Goal: Information Seeking & Learning: Find specific page/section

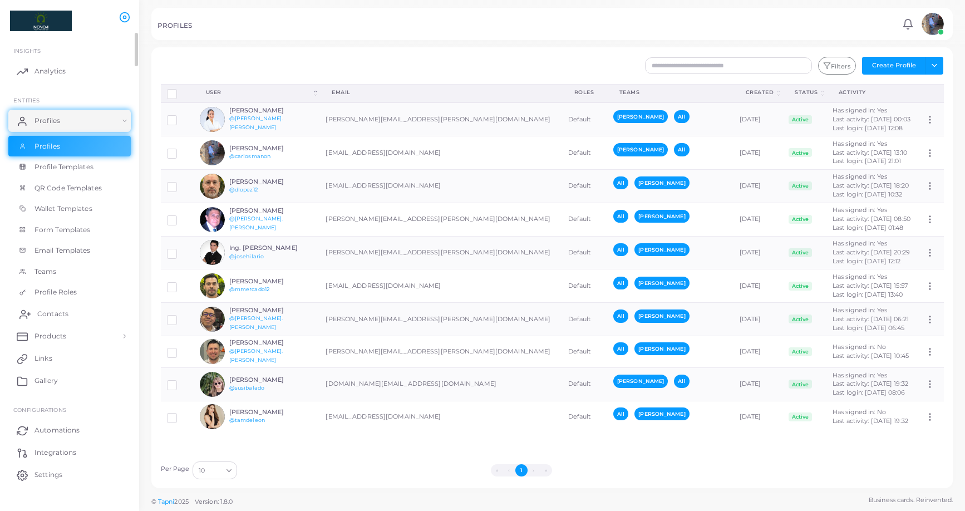
click at [58, 314] on span "Contacts" at bounding box center [52, 314] width 31 height 10
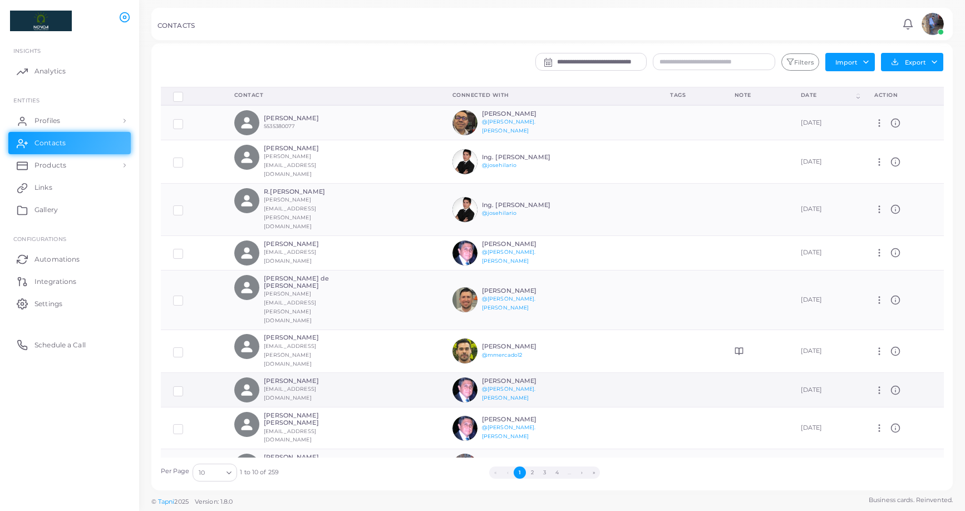
scroll to position [4, 0]
click at [531, 423] on button "2" at bounding box center [532, 472] width 12 height 12
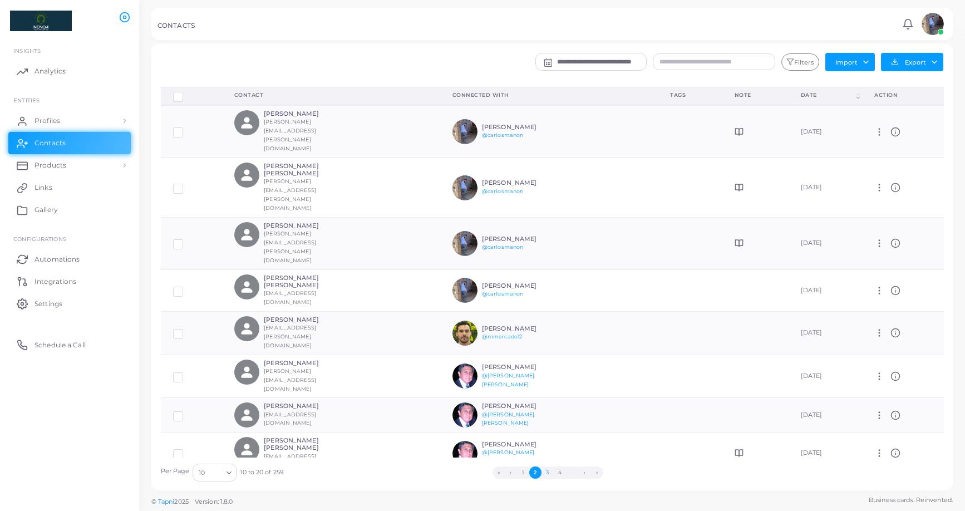
click at [547, 423] on button "3" at bounding box center [547, 472] width 12 height 12
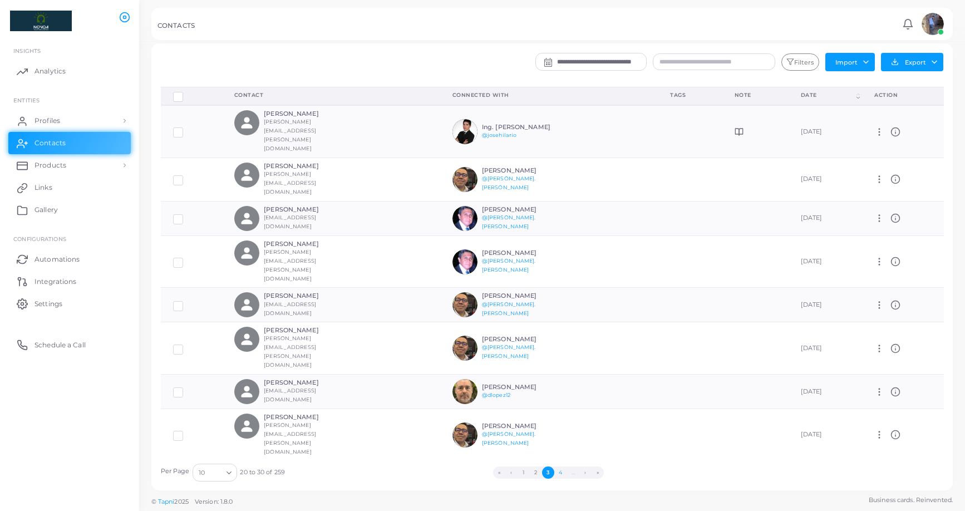
click at [561, 423] on button "4" at bounding box center [560, 472] width 12 height 12
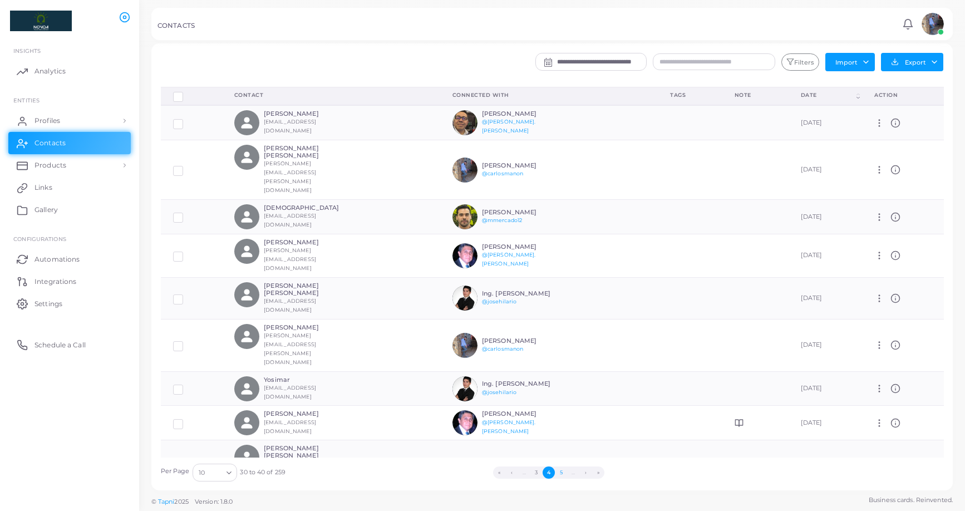
click at [563, 423] on button "5" at bounding box center [561, 472] width 12 height 12
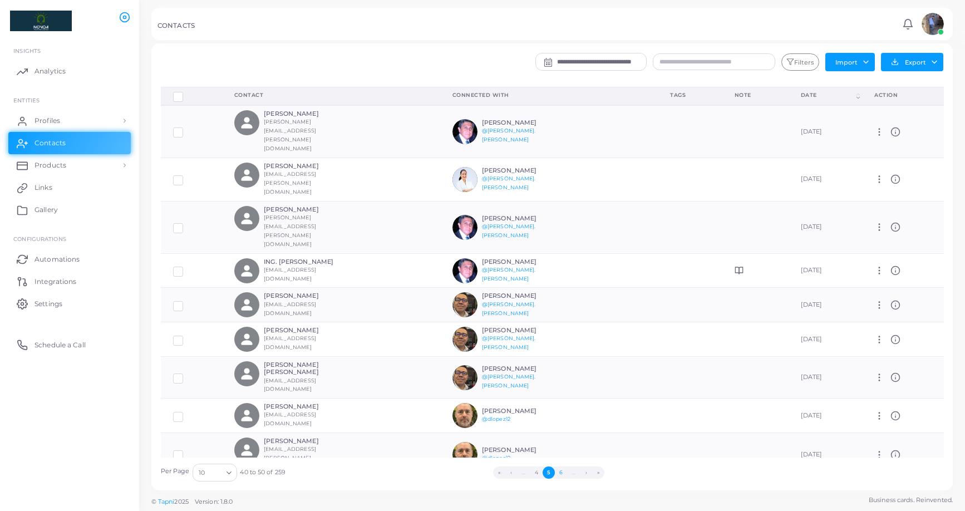
click at [558, 423] on button "6" at bounding box center [561, 472] width 12 height 12
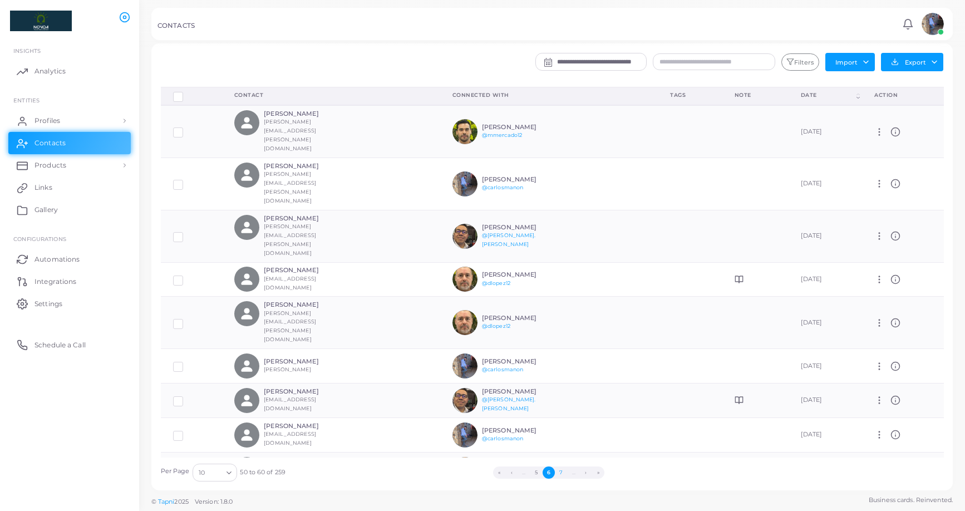
click at [561, 423] on button "7" at bounding box center [561, 472] width 12 height 12
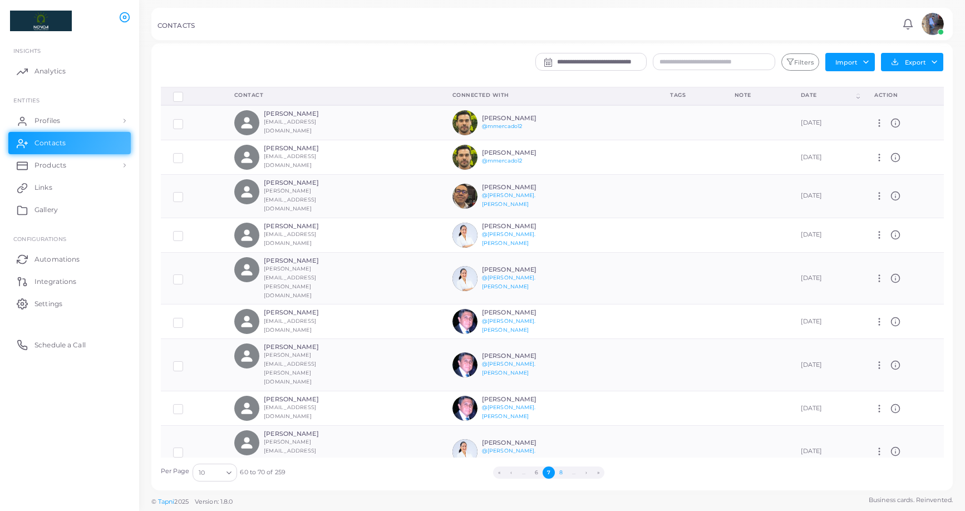
click at [563, 423] on button "8" at bounding box center [561, 472] width 12 height 12
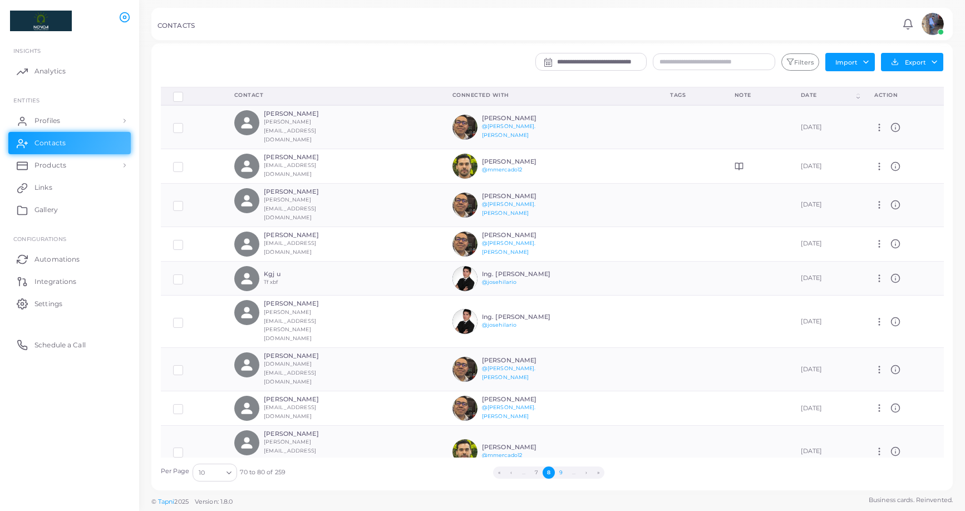
click at [559, 423] on button "9" at bounding box center [561, 472] width 12 height 12
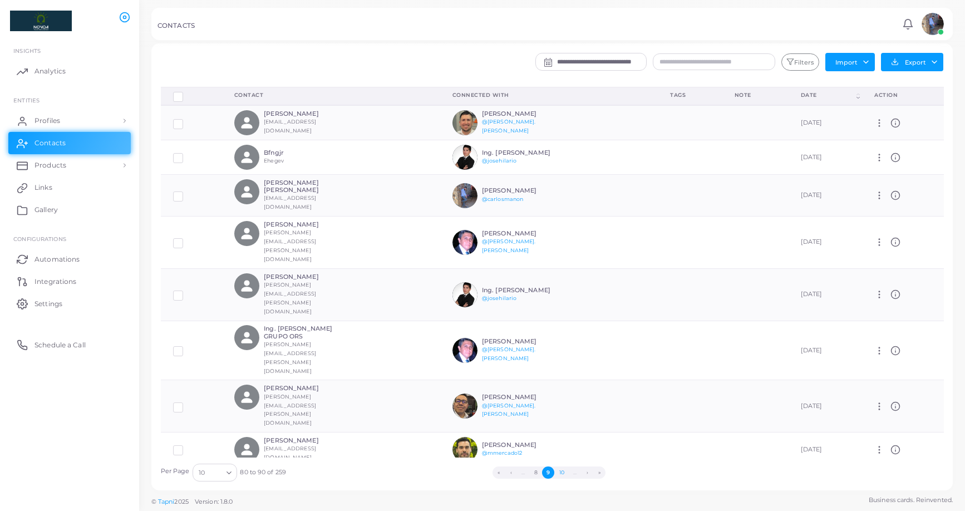
click at [563, 423] on button "10" at bounding box center [561, 472] width 14 height 12
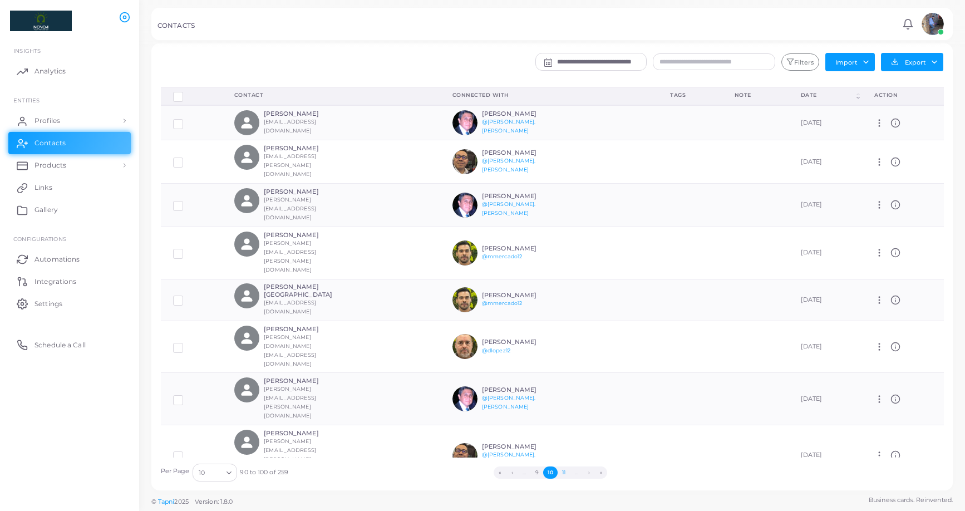
click at [566, 423] on button "11" at bounding box center [564, 472] width 12 height 12
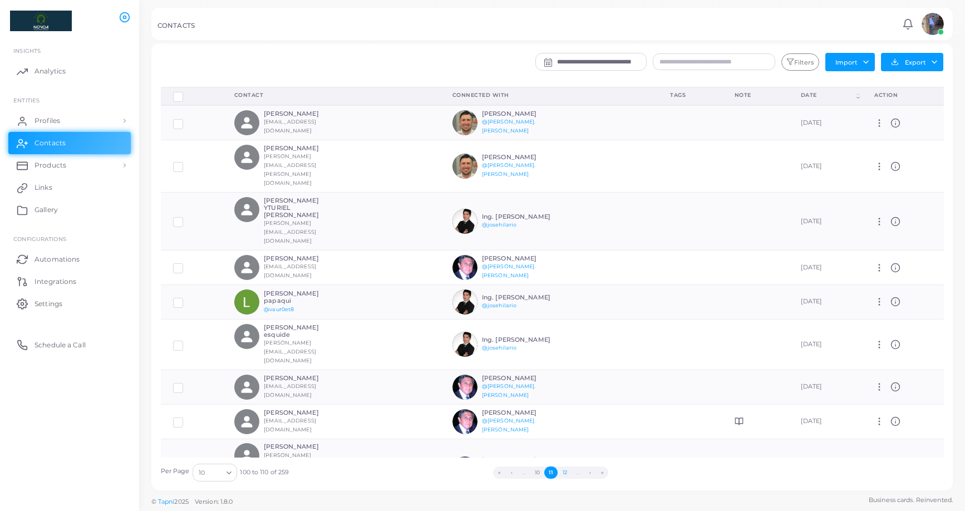
click at [564, 423] on button "12" at bounding box center [564, 472] width 13 height 12
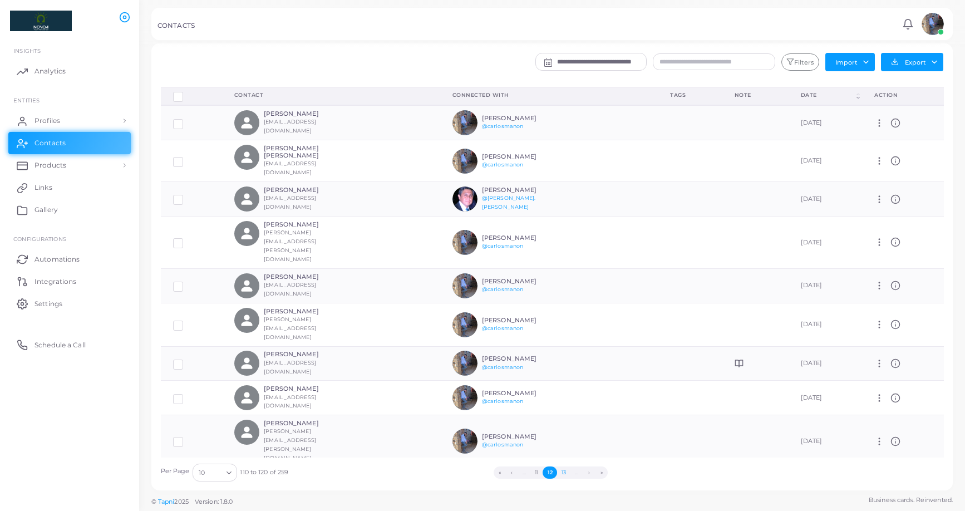
click at [566, 423] on button "13" at bounding box center [563, 472] width 13 height 12
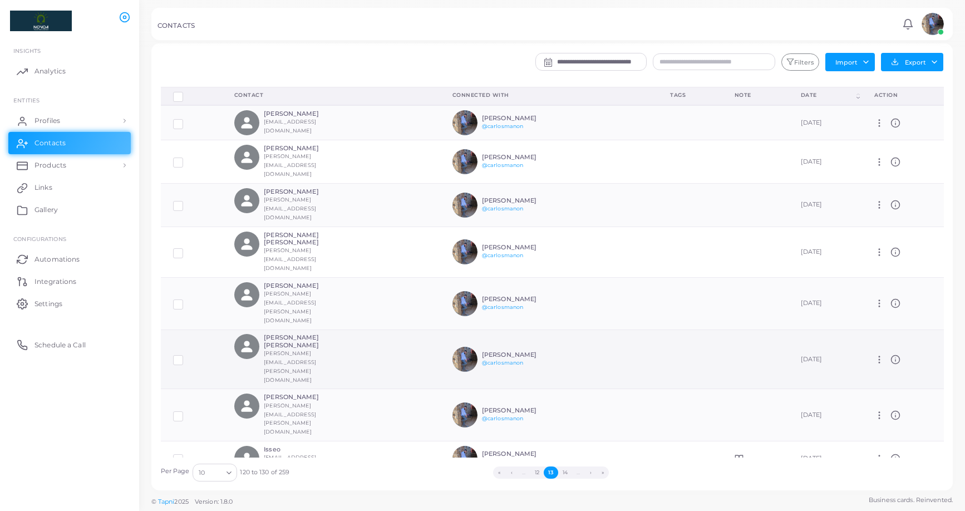
click at [331, 334] on h6 "[PERSON_NAME] [PERSON_NAME]" at bounding box center [305, 341] width 82 height 14
click at [302, 334] on h6 "[PERSON_NAME] [PERSON_NAME]" at bounding box center [305, 341] width 82 height 14
click at [279, 334] on h6 "[PERSON_NAME] [PERSON_NAME]" at bounding box center [305, 341] width 82 height 14
click at [274, 334] on h6 "[PERSON_NAME] [PERSON_NAME]" at bounding box center [305, 341] width 82 height 14
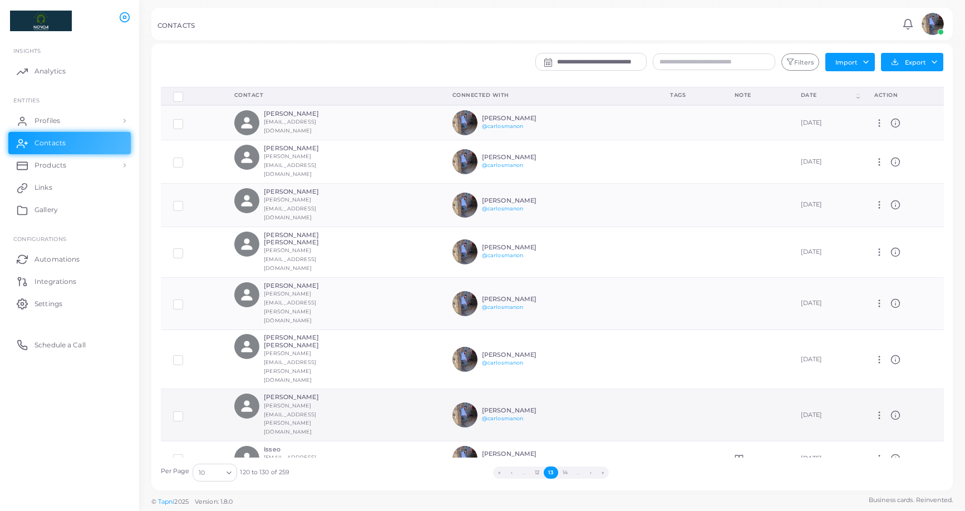
click at [274, 393] on h6 "[PERSON_NAME]" at bounding box center [305, 396] width 82 height 7
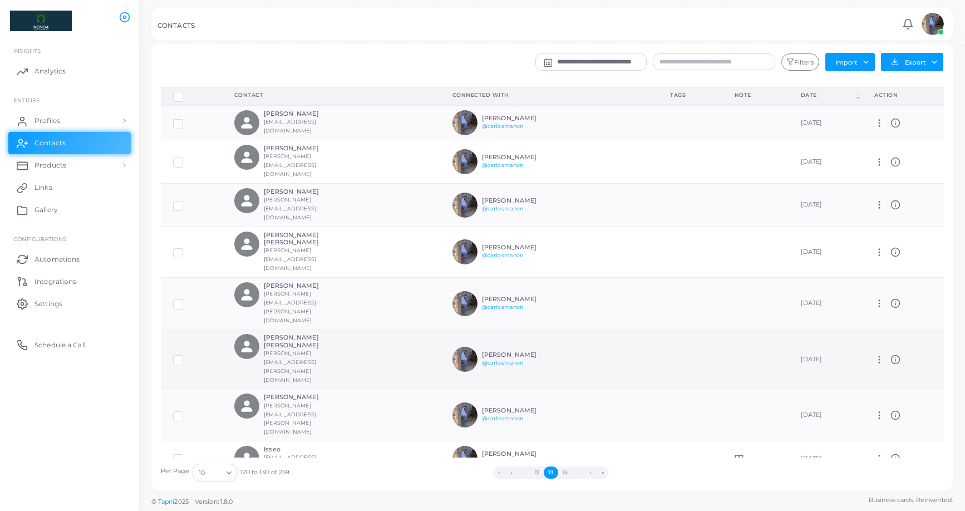
click at [814, 359] on line at bounding box center [895, 360] width 0 height 2
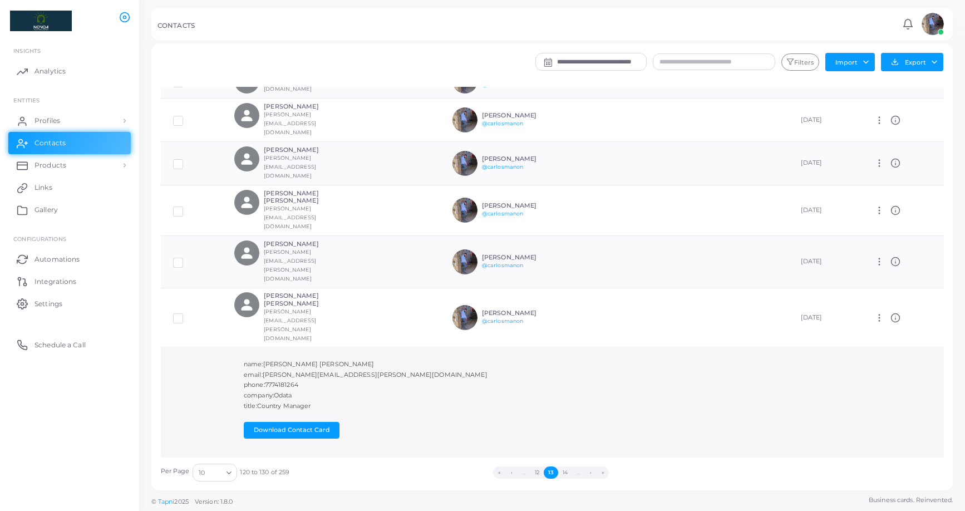
scroll to position [53, 0]
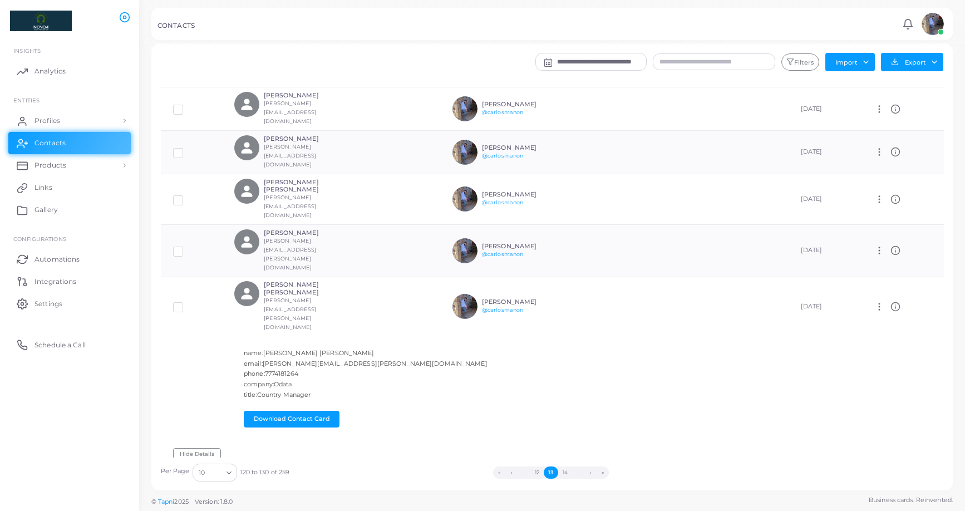
click at [814, 423] on icon at bounding box center [895, 491] width 10 height 10
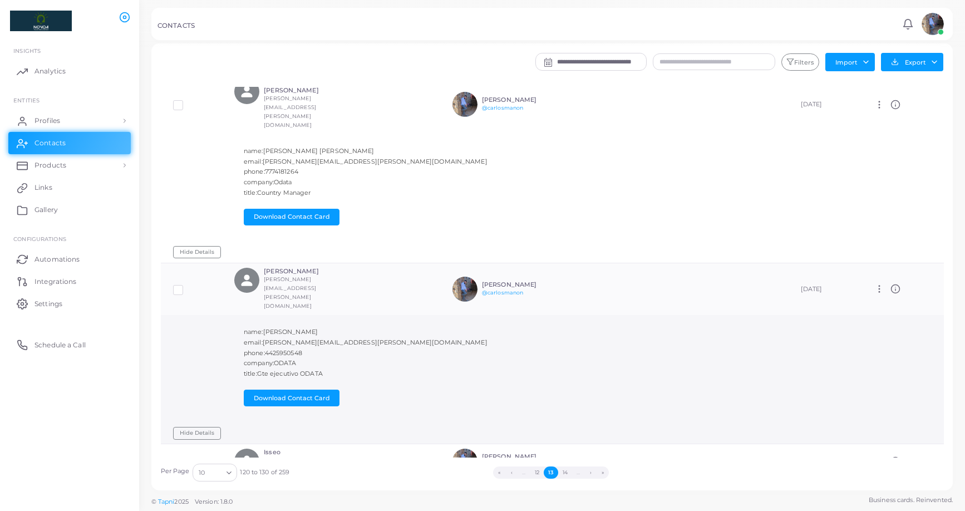
scroll to position [254, 0]
click at [814, 423] on icon at bounding box center [895, 514] width 10 height 10
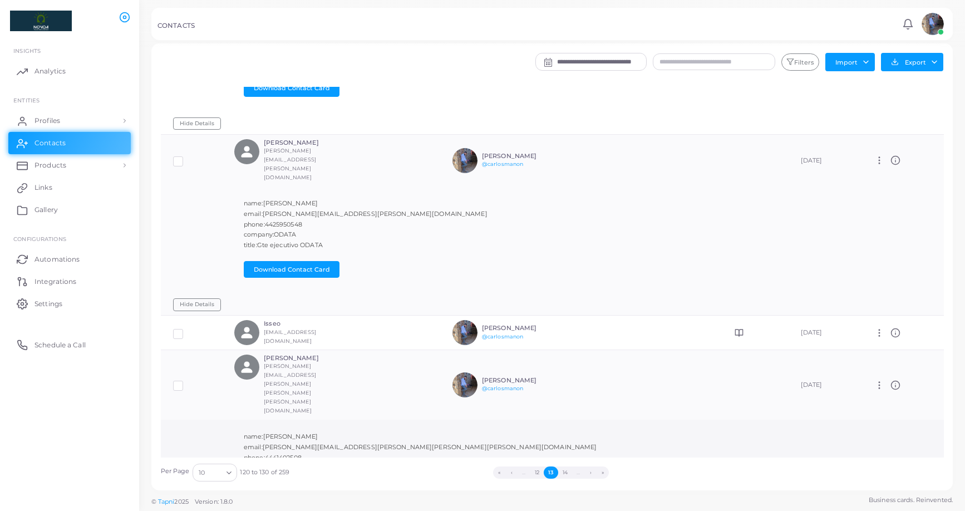
scroll to position [383, 0]
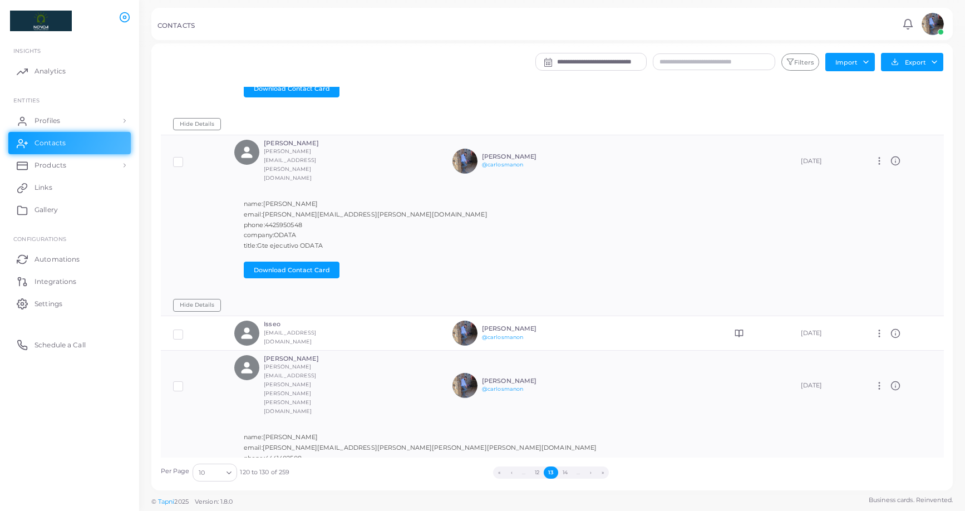
click at [814, 351] on td "Manage Delete" at bounding box center [902, 386] width 81 height 70
click at [814, 386] on line at bounding box center [895, 387] width 0 height 2
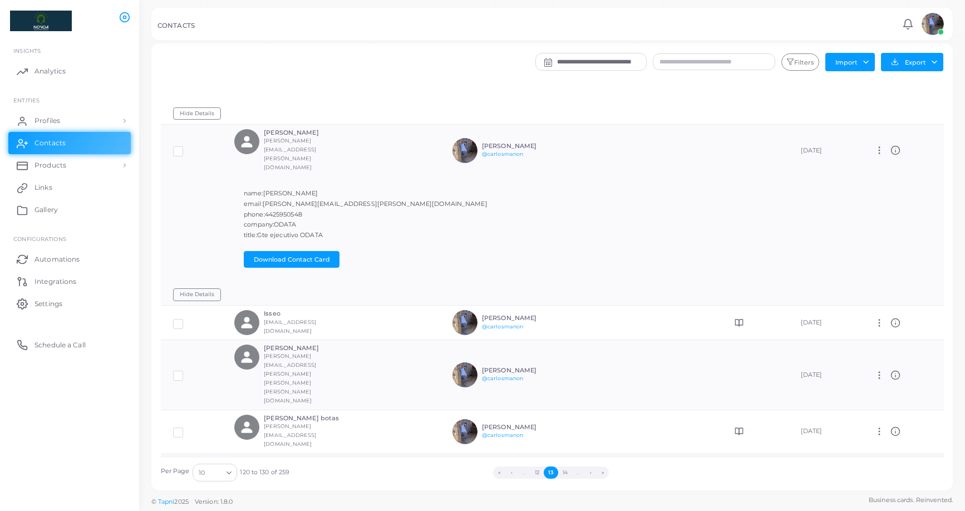
scroll to position [393, 0]
click at [565, 423] on button "14" at bounding box center [565, 472] width 14 height 12
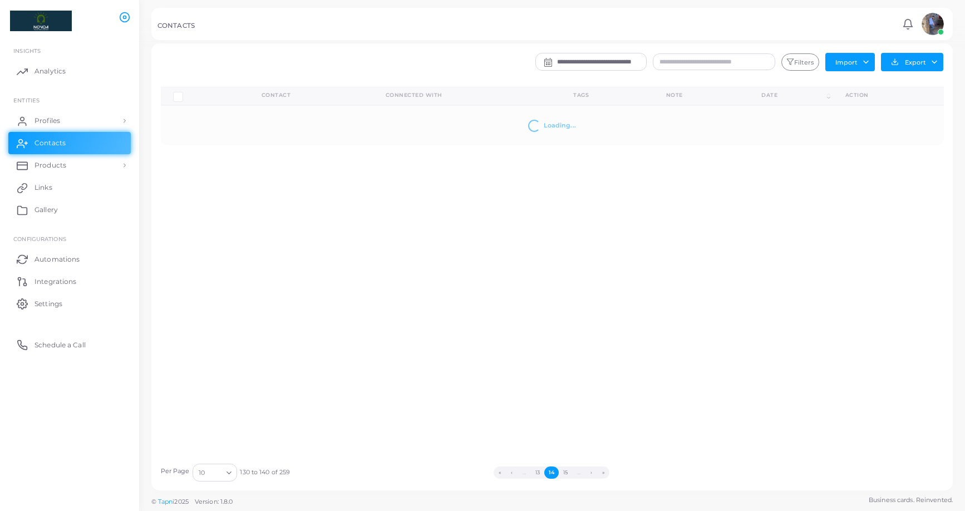
scroll to position [0, 0]
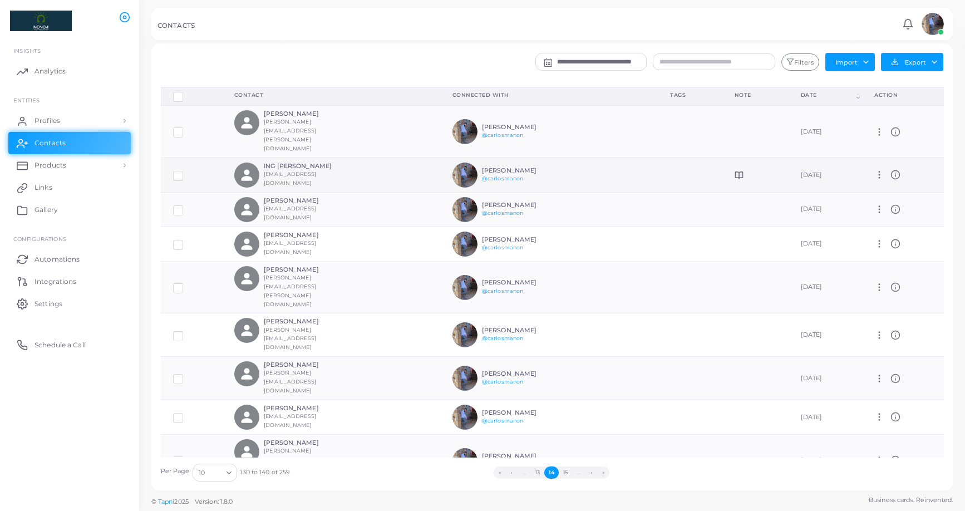
click at [814, 170] on icon at bounding box center [895, 175] width 10 height 10
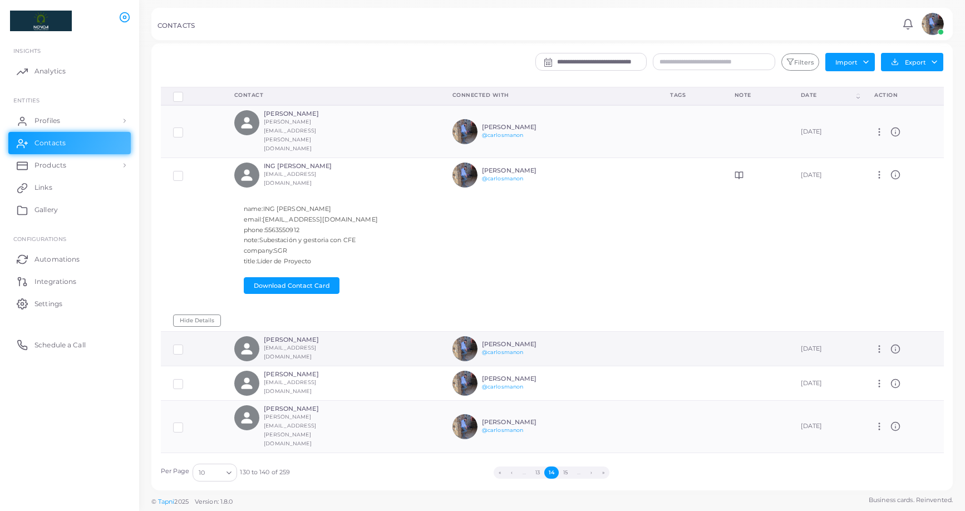
click at [814, 344] on circle at bounding box center [895, 348] width 8 height 8
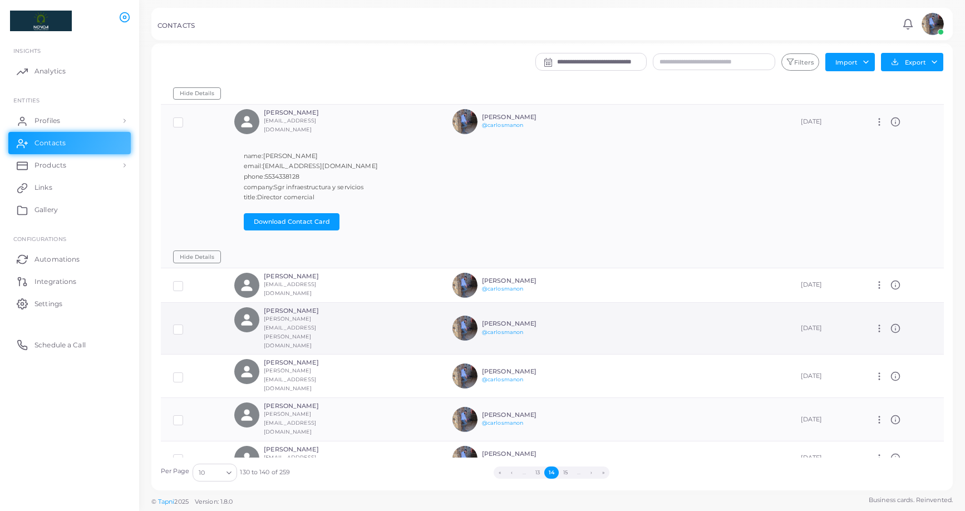
scroll to position [231, 0]
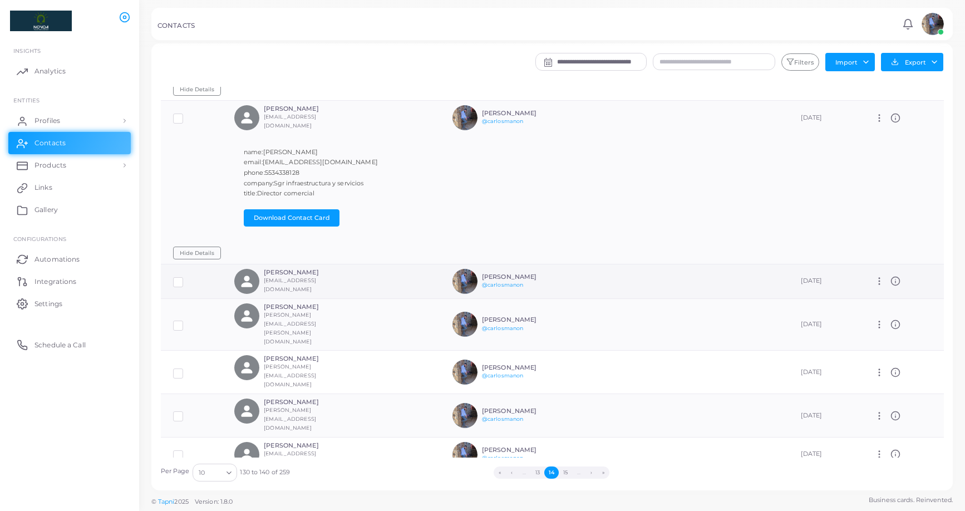
click at [814, 281] on line at bounding box center [895, 282] width 0 height 2
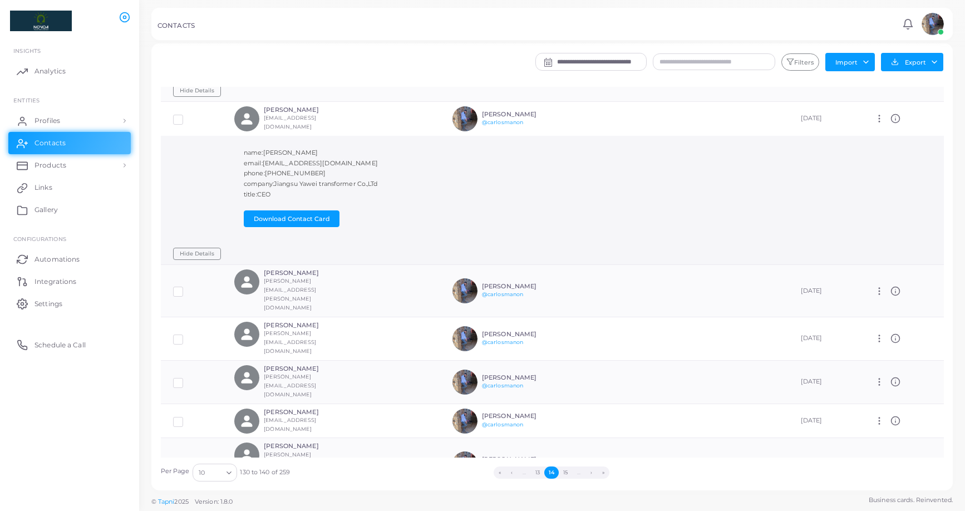
scroll to position [393, 0]
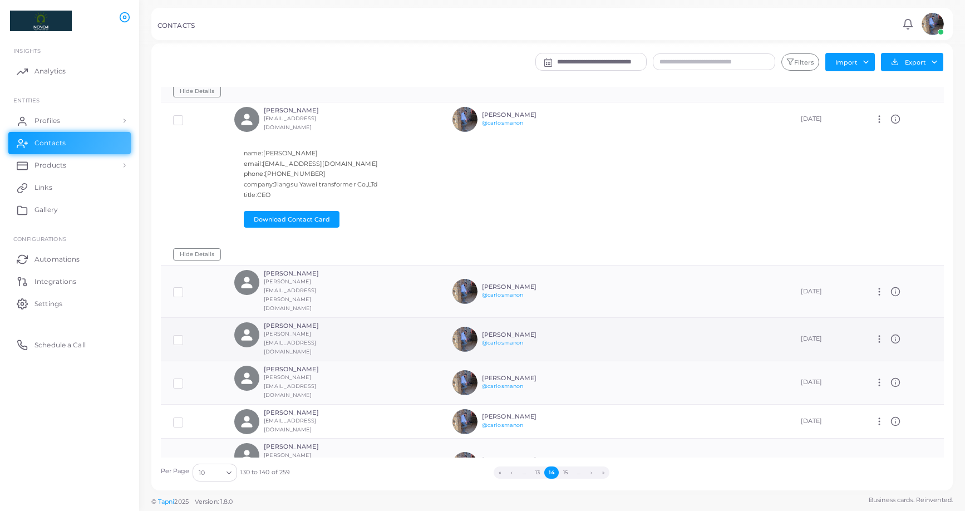
click at [814, 335] on circle at bounding box center [895, 339] width 8 height 8
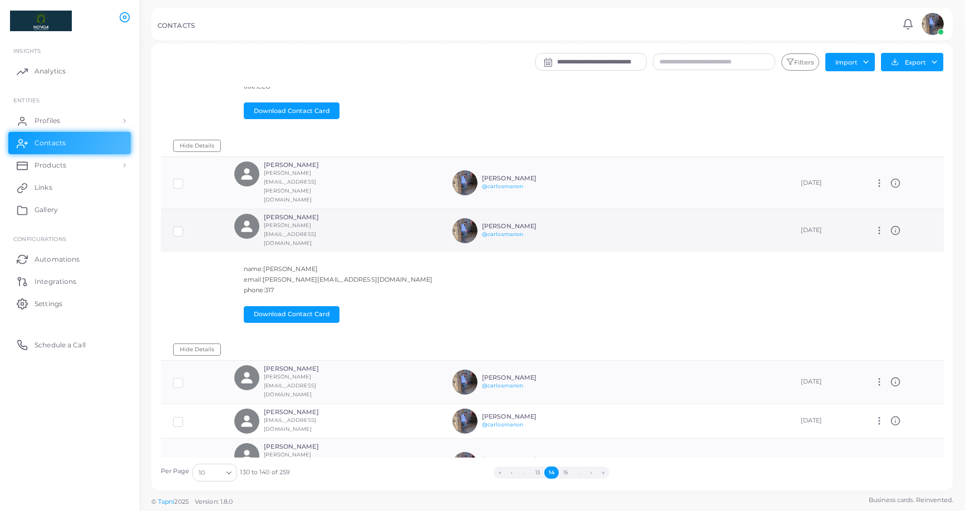
scroll to position [501, 0]
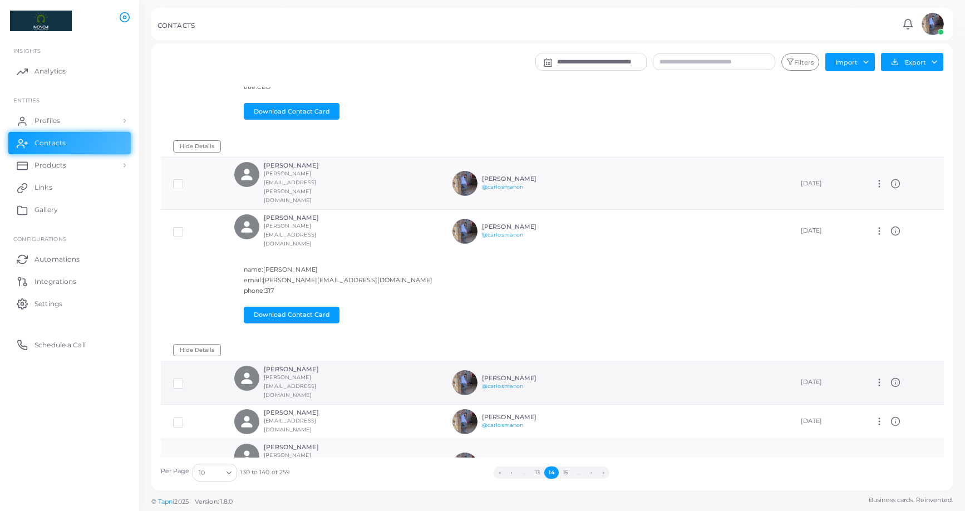
click at [814, 377] on icon at bounding box center [895, 382] width 10 height 10
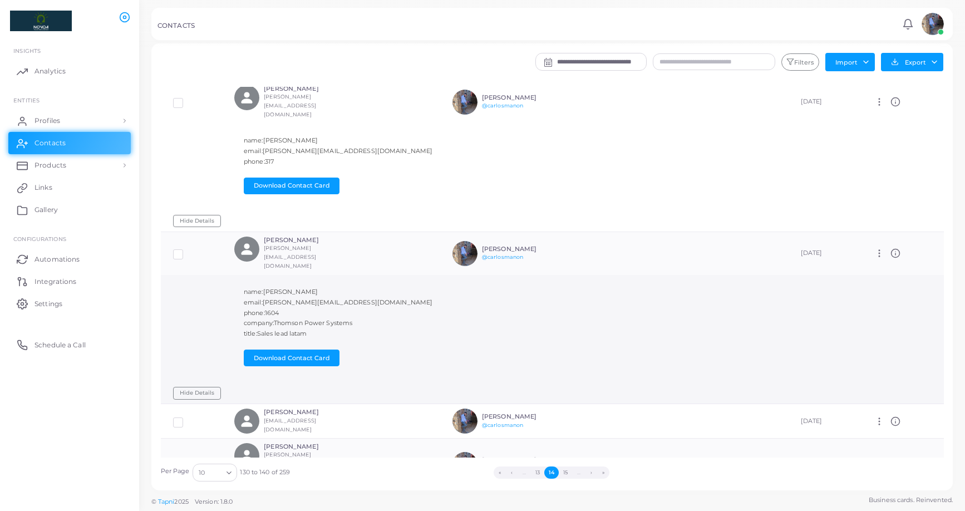
scroll to position [629, 0]
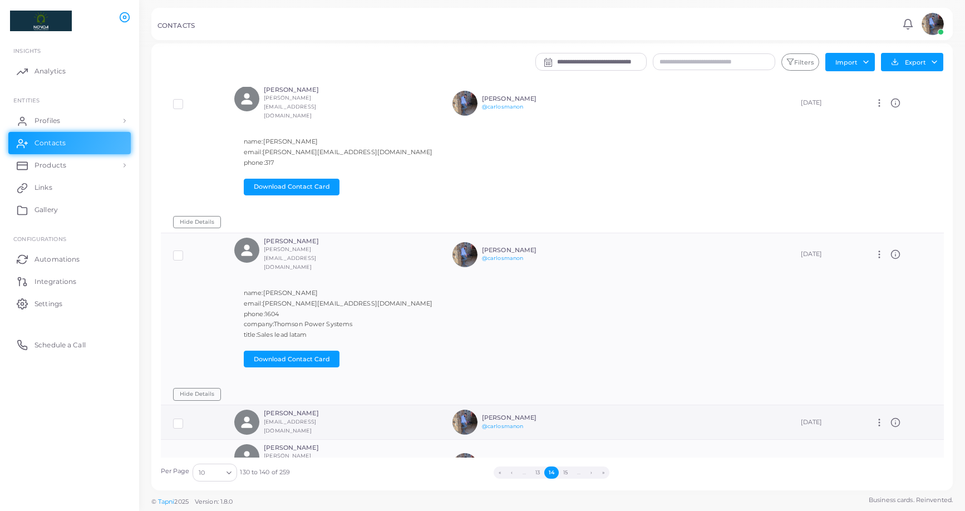
click at [814, 417] on icon at bounding box center [895, 422] width 10 height 10
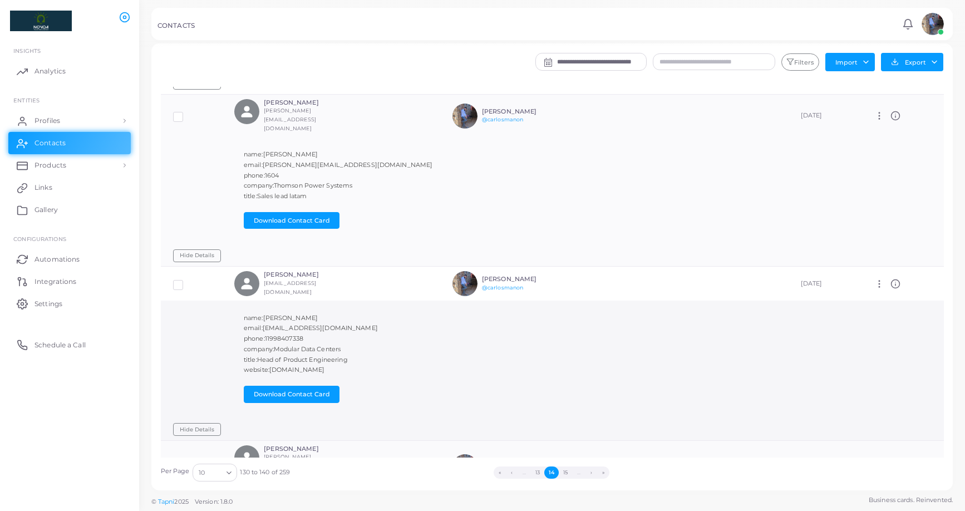
scroll to position [4, 0]
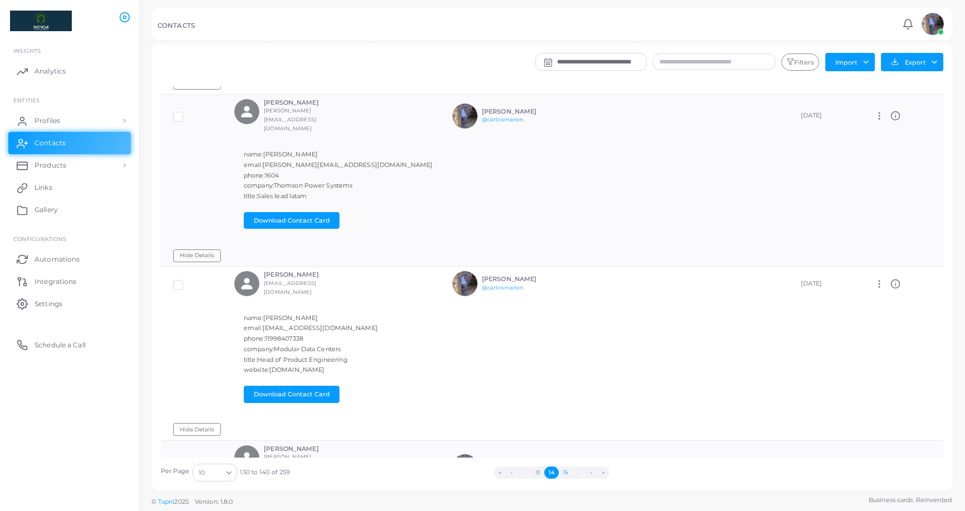
click at [568, 423] on button "15" at bounding box center [565, 472] width 13 height 12
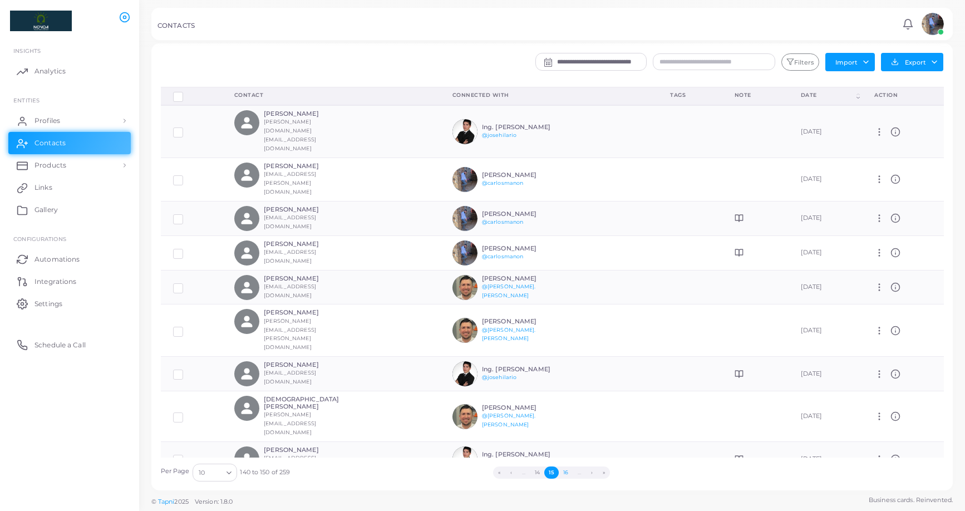
click at [569, 423] on button "16" at bounding box center [566, 472] width 14 height 12
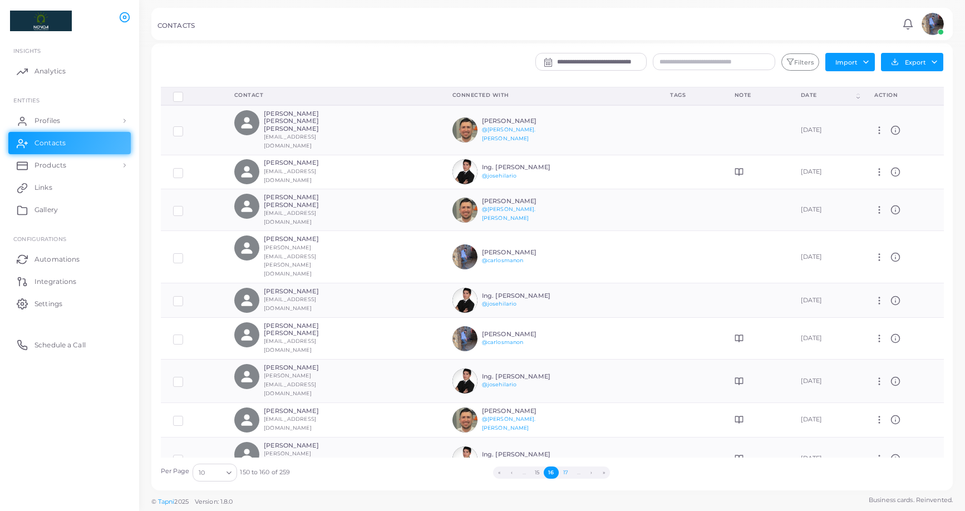
click at [568, 423] on button "17" at bounding box center [566, 472] width 14 height 12
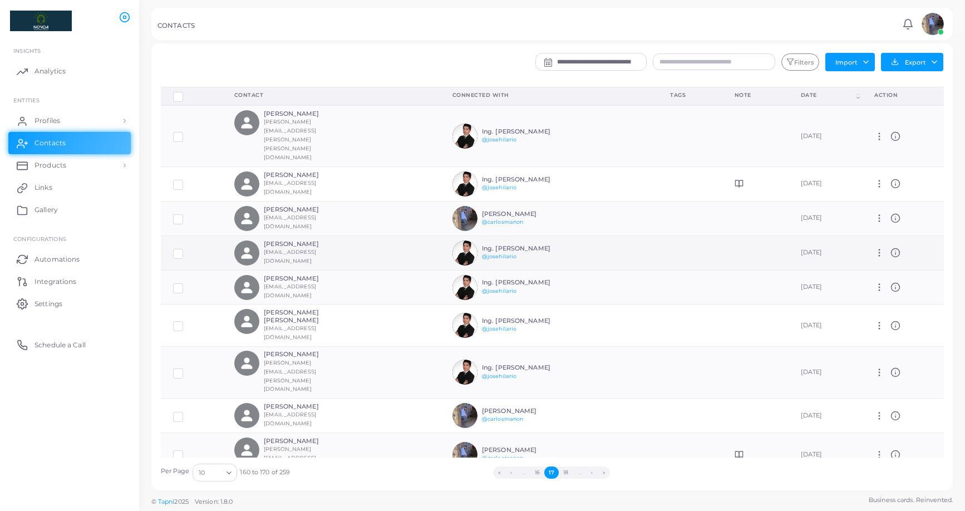
click at [814, 248] on icon at bounding box center [895, 253] width 10 height 10
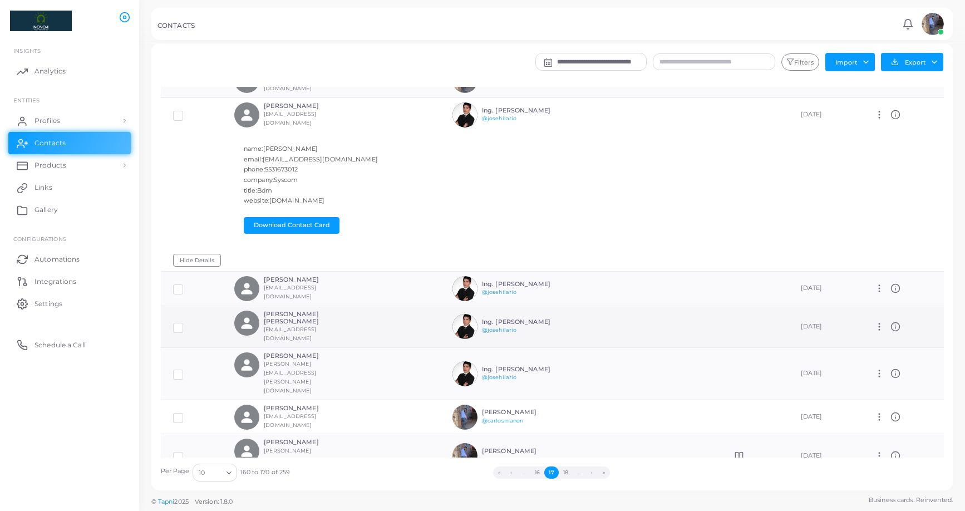
scroll to position [137, 0]
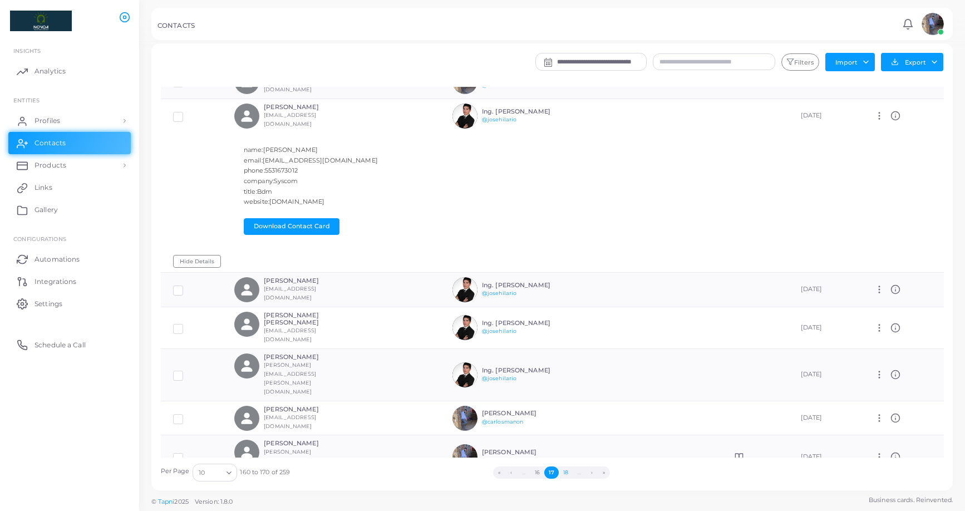
click at [569, 423] on button "18" at bounding box center [566, 472] width 14 height 12
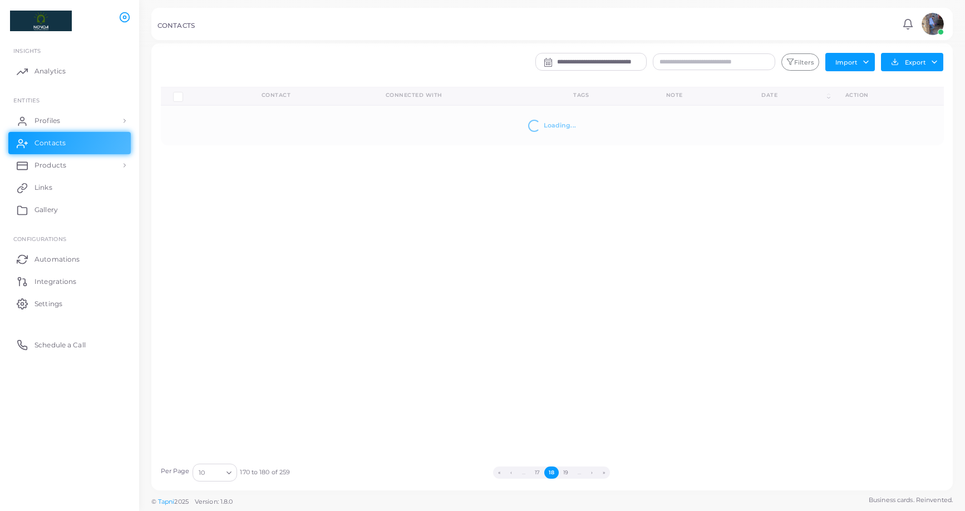
scroll to position [0, 0]
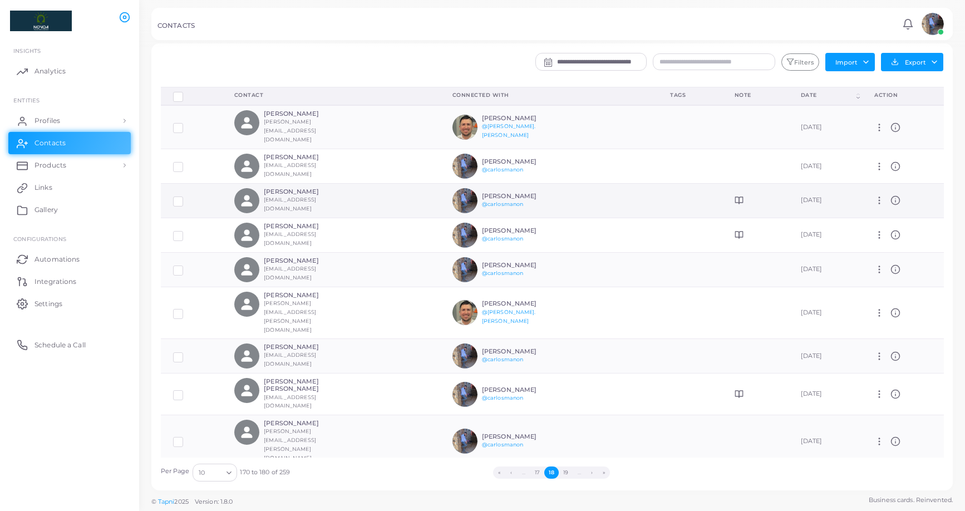
click at [814, 195] on icon at bounding box center [895, 200] width 10 height 10
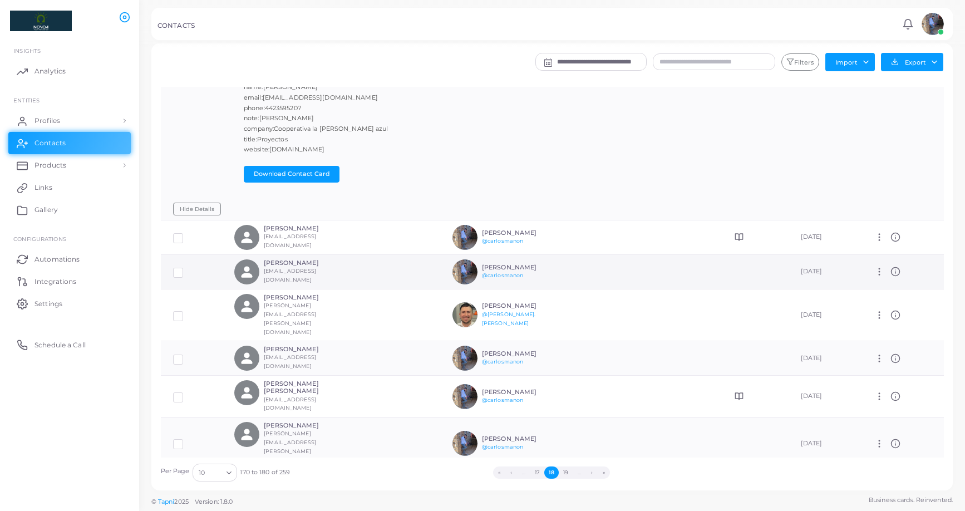
scroll to position [147, 0]
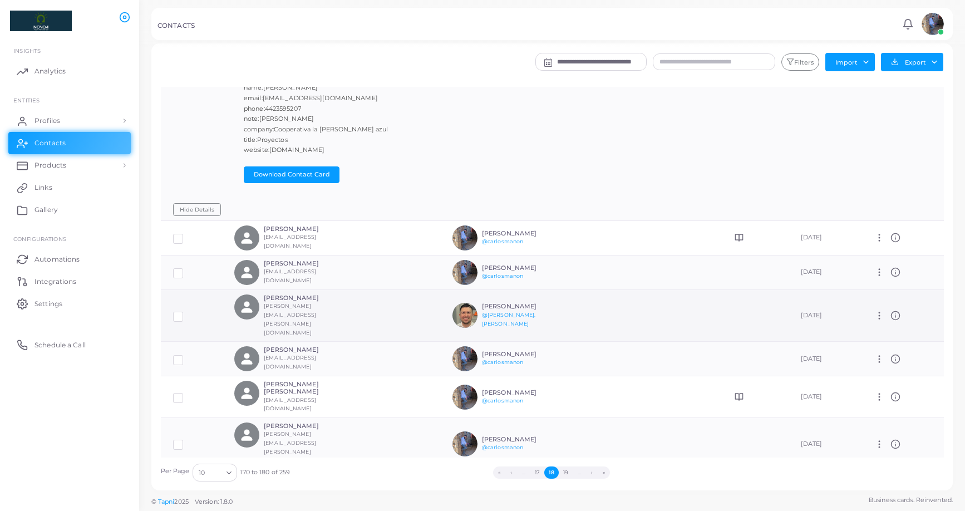
click at [814, 310] on icon at bounding box center [895, 315] width 10 height 10
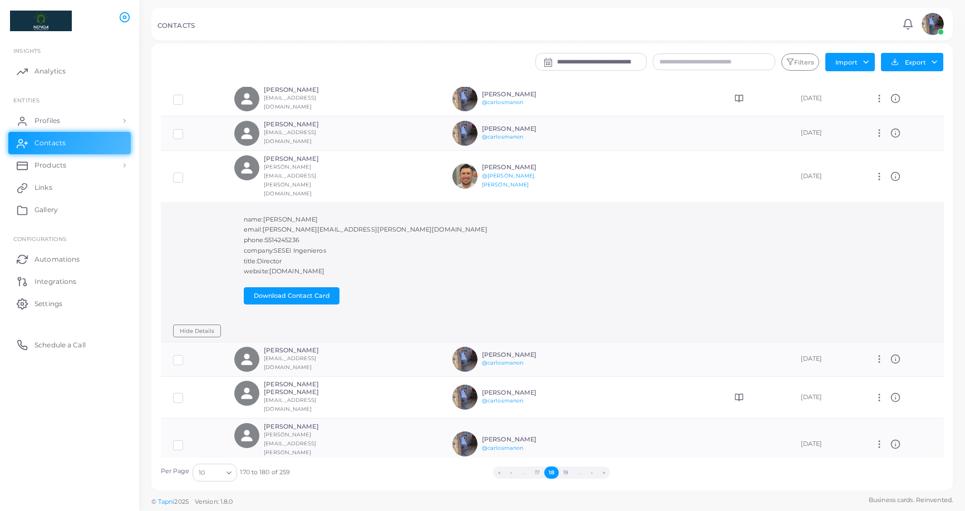
scroll to position [285, 0]
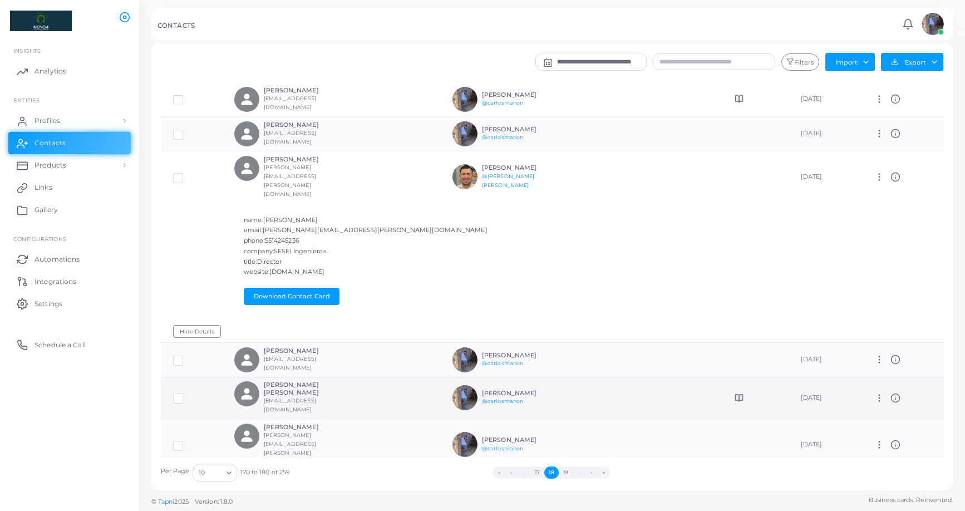
click at [814, 393] on icon at bounding box center [895, 398] width 10 height 10
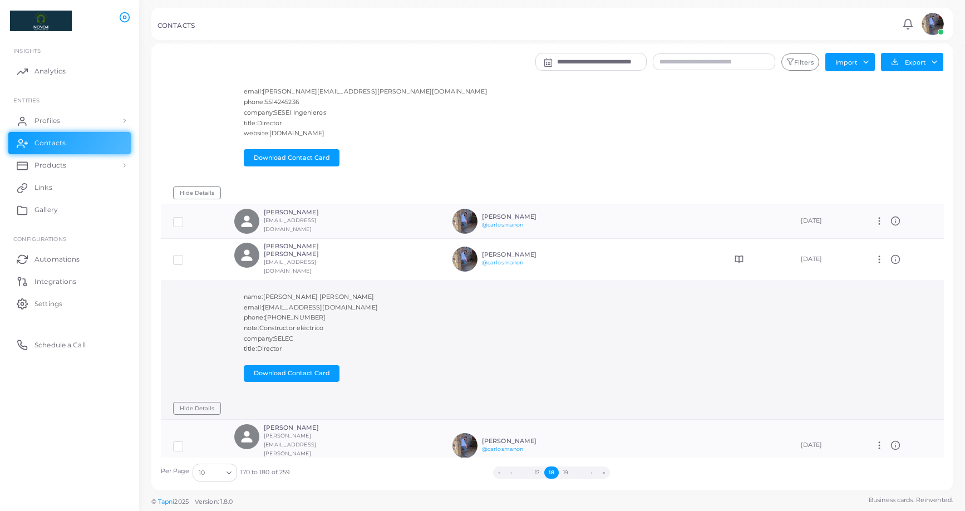
scroll to position [424, 0]
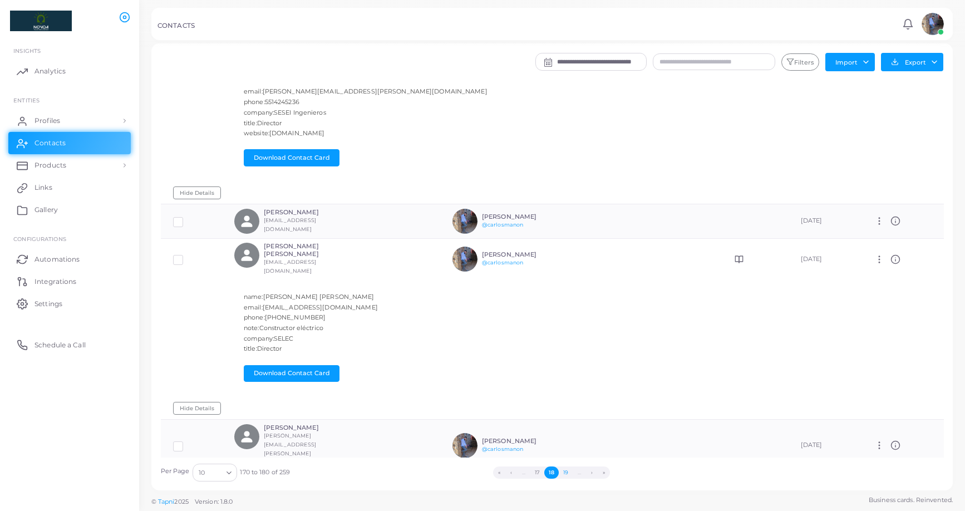
click at [568, 423] on button "19" at bounding box center [566, 472] width 14 height 12
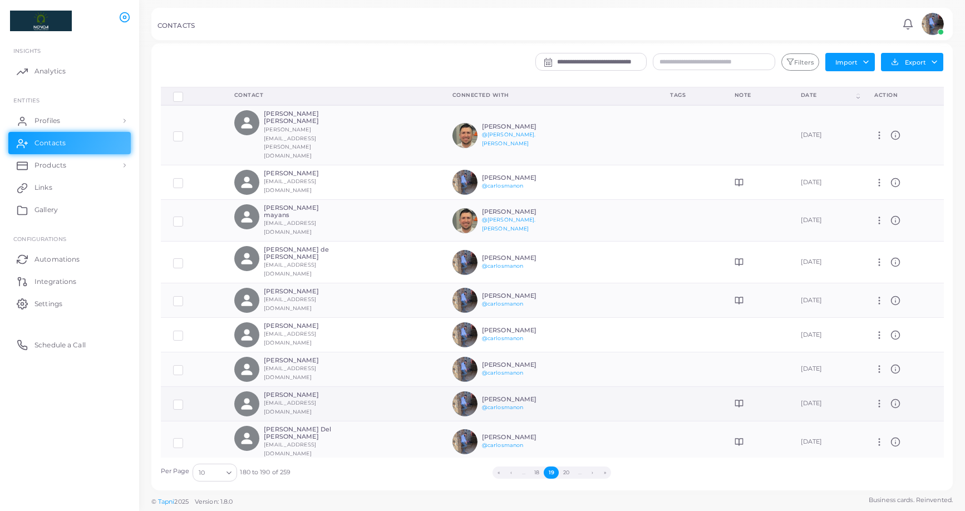
scroll to position [4, 0]
click at [814, 398] on icon at bounding box center [895, 403] width 10 height 10
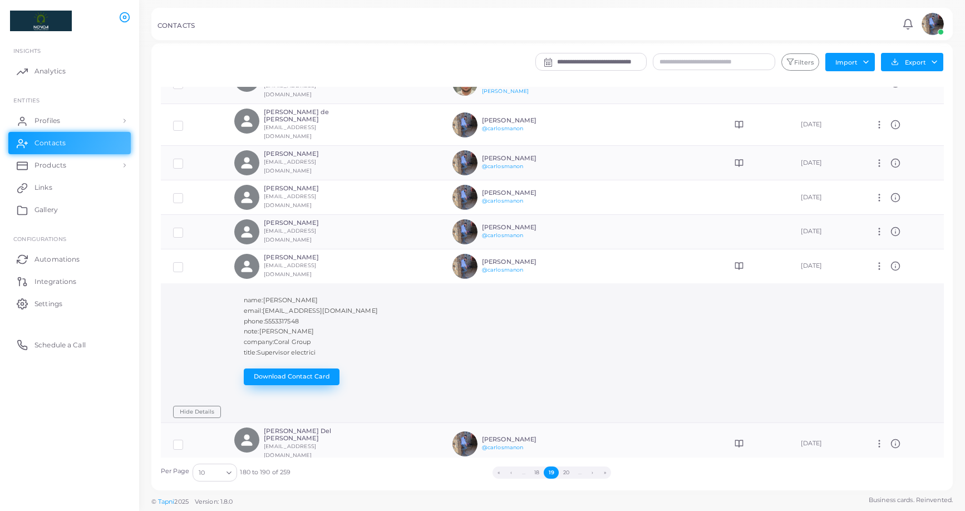
scroll to position [137, 0]
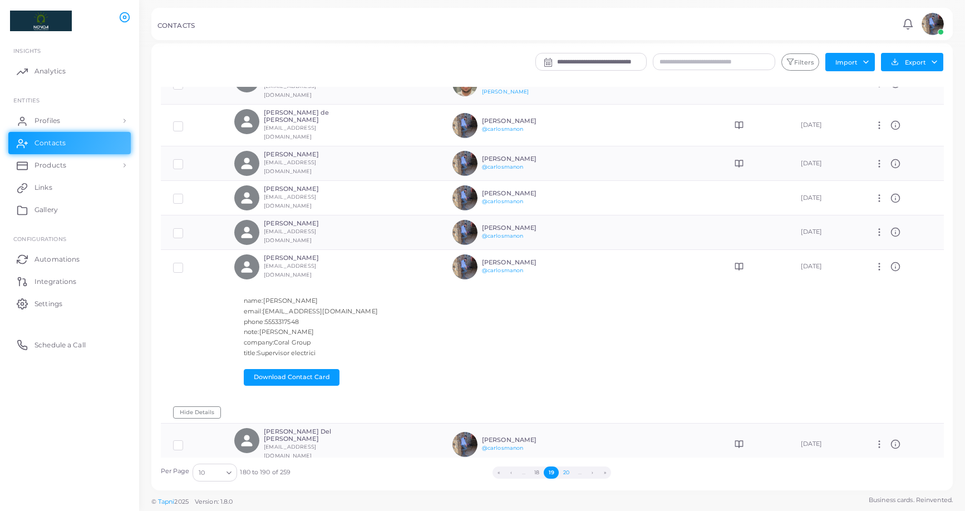
click at [566, 423] on button "20" at bounding box center [566, 472] width 15 height 12
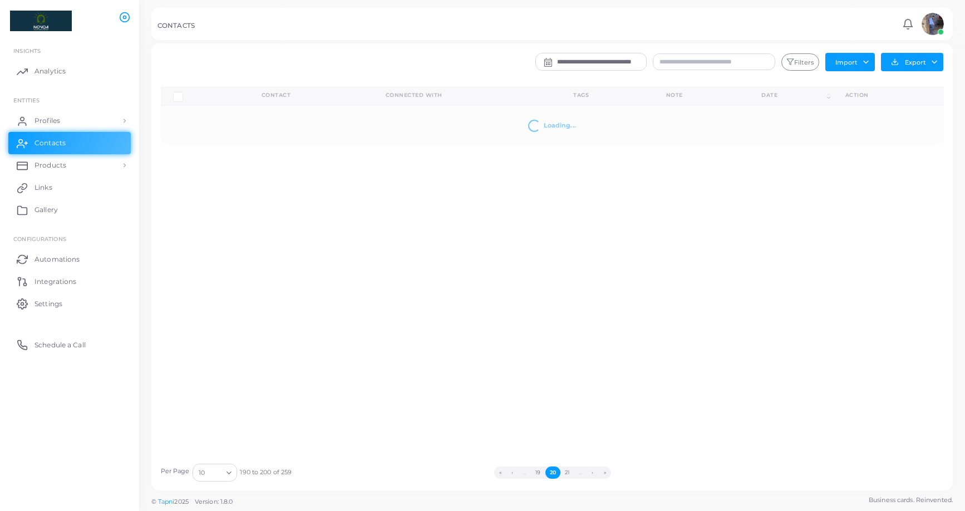
scroll to position [0, 0]
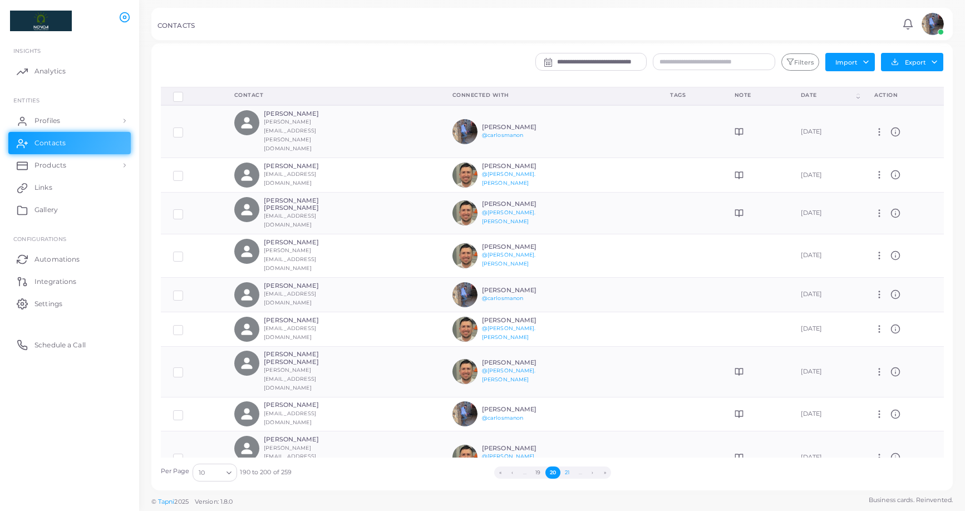
click at [570, 423] on button "21" at bounding box center [566, 472] width 13 height 12
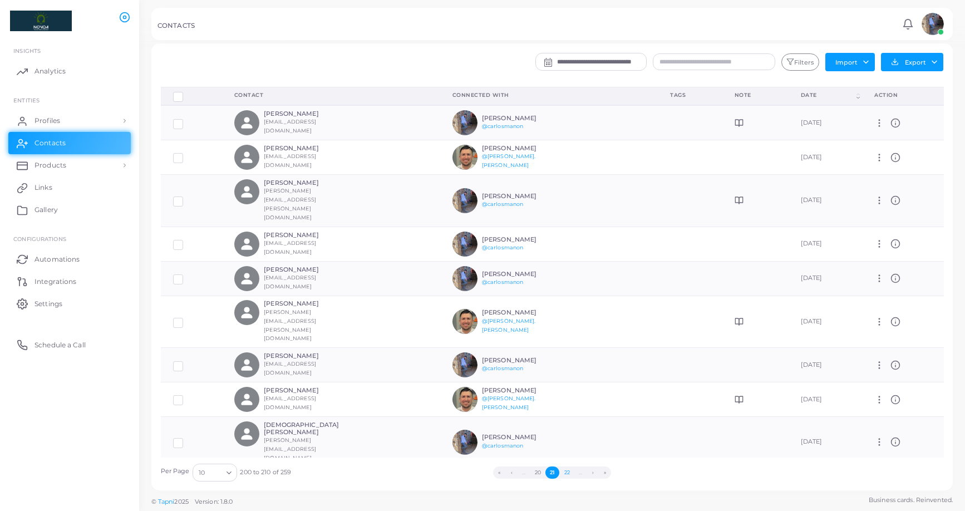
click at [567, 423] on button "22" at bounding box center [566, 472] width 14 height 12
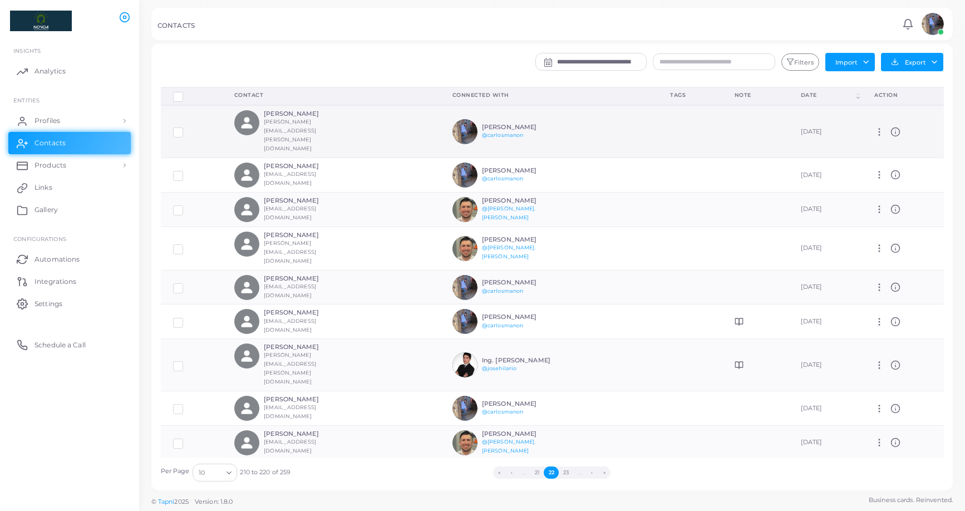
click at [814, 127] on icon at bounding box center [895, 132] width 10 height 10
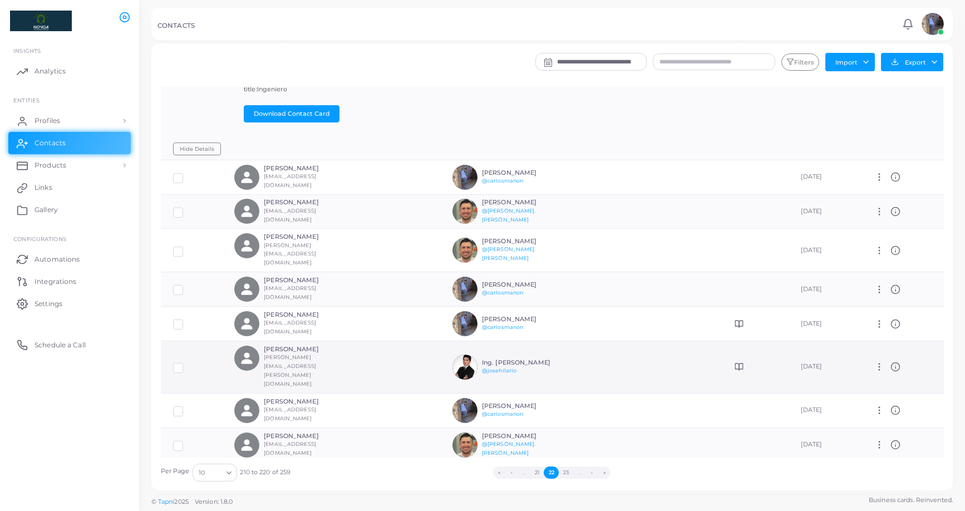
scroll to position [126, 0]
click at [814, 423] on icon at bounding box center [895, 445] width 10 height 10
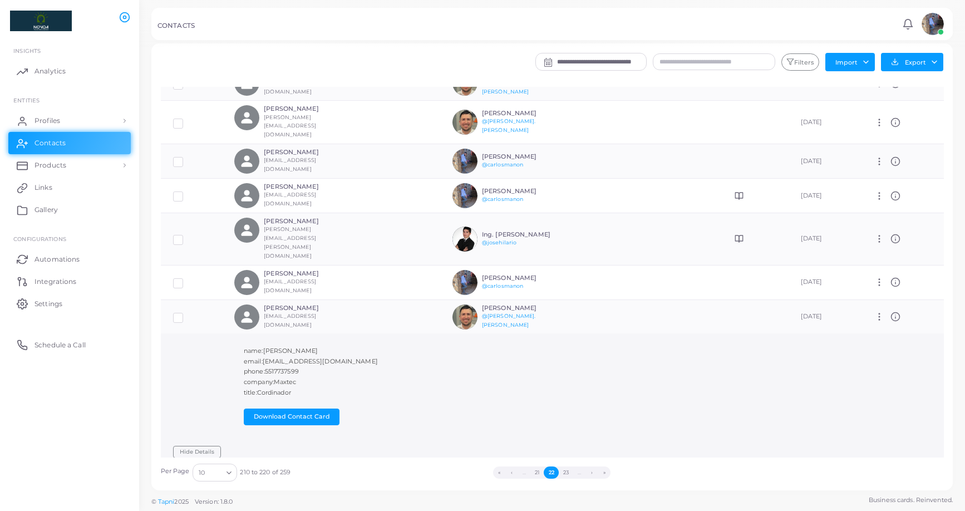
scroll to position [254, 0]
click at [565, 423] on button "23" at bounding box center [566, 472] width 14 height 12
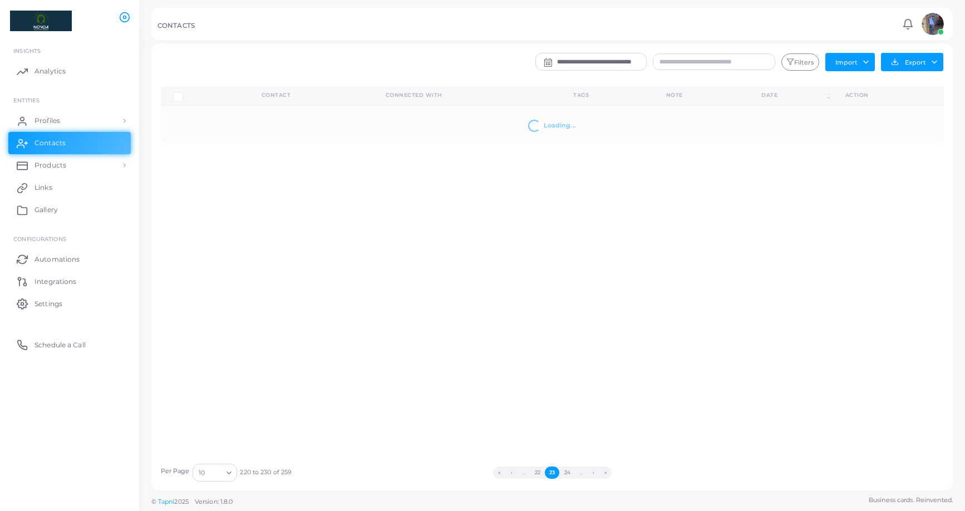
scroll to position [0, 0]
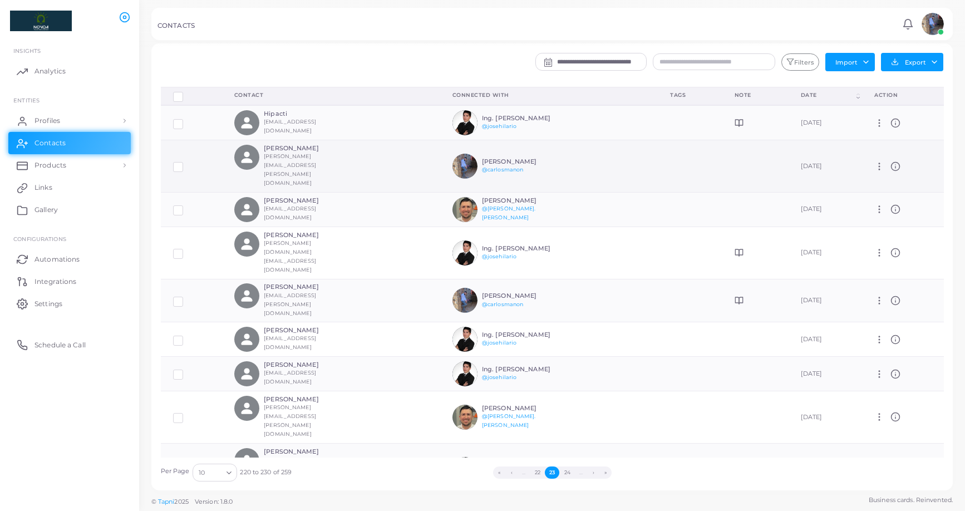
click at [814, 162] on circle at bounding box center [895, 166] width 8 height 8
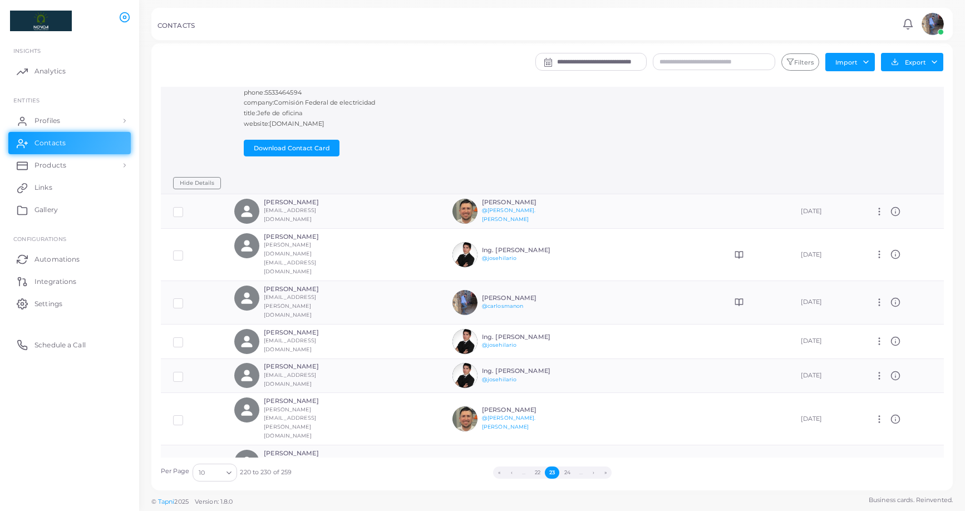
scroll to position [137, 0]
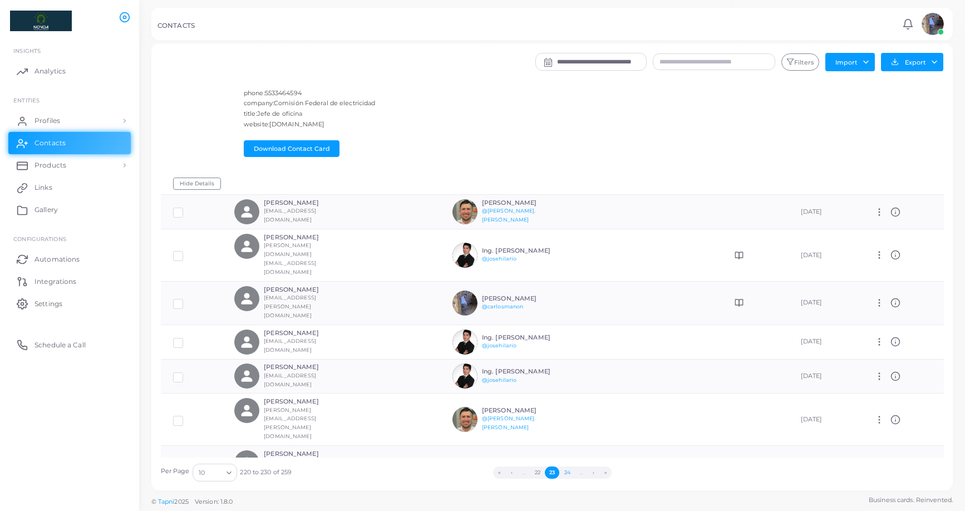
click at [570, 423] on button "24" at bounding box center [566, 472] width 15 height 12
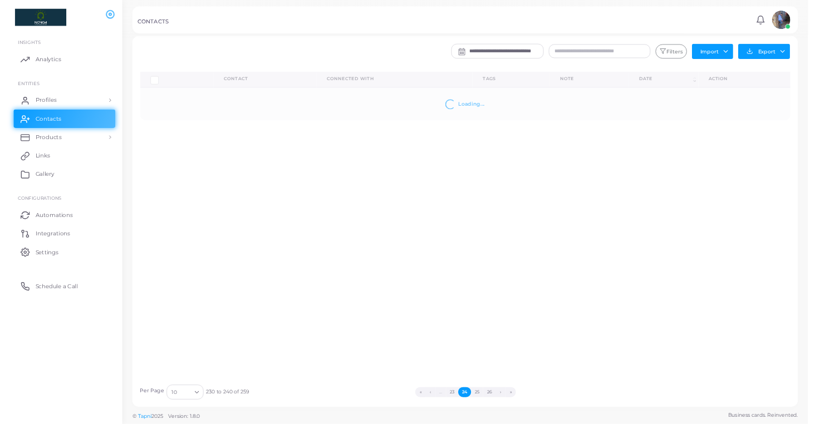
scroll to position [0, 0]
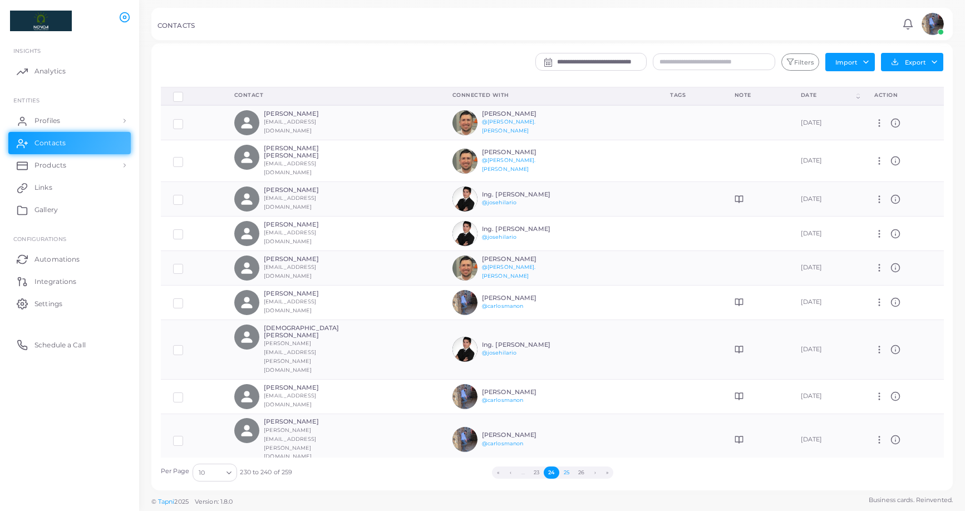
click at [570, 423] on button "25" at bounding box center [566, 472] width 14 height 12
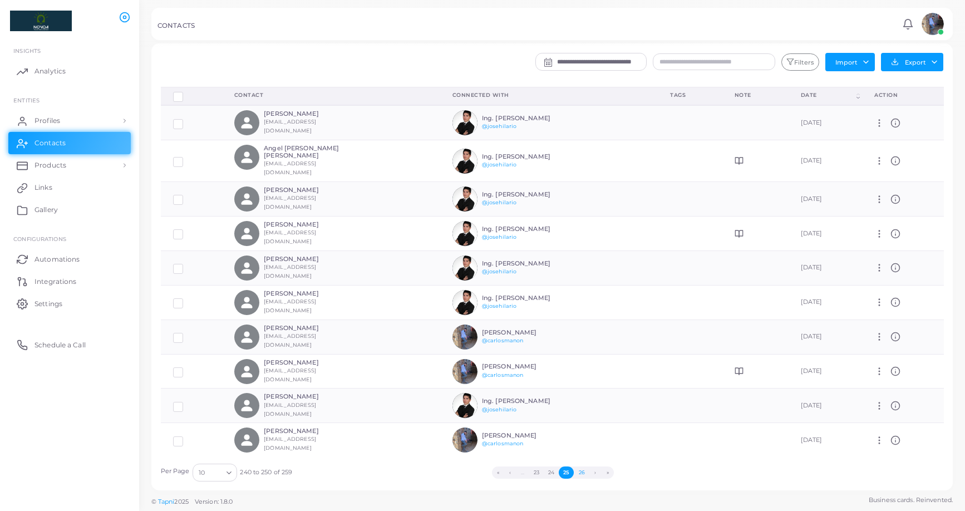
click at [584, 423] on button "26" at bounding box center [581, 472] width 15 height 12
